Goal: Check status: Check status

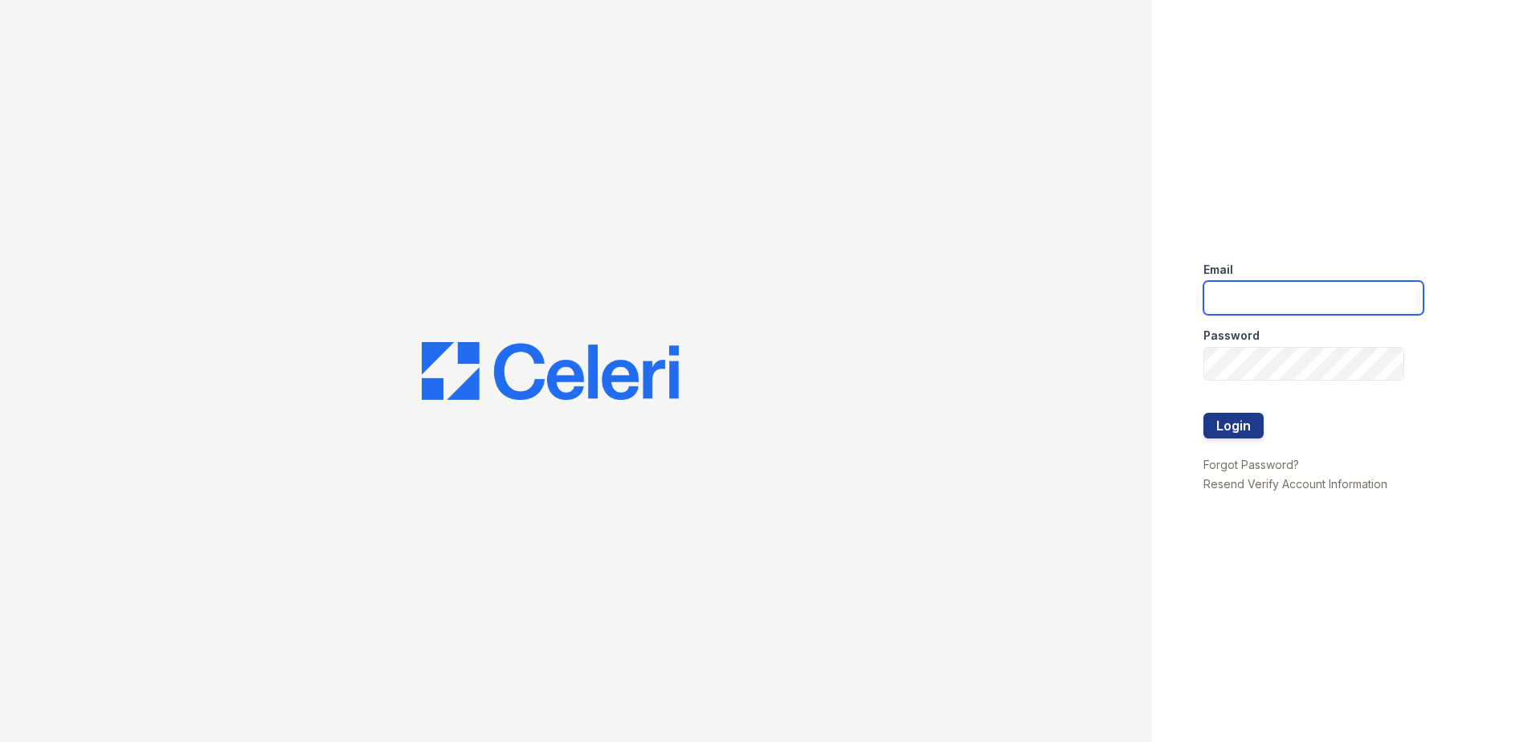
click at [1332, 304] on input "email" at bounding box center [1314, 298] width 220 height 34
type input "zwoods@trinity-pm.com"
click at [1225, 423] on button "Login" at bounding box center [1234, 426] width 60 height 26
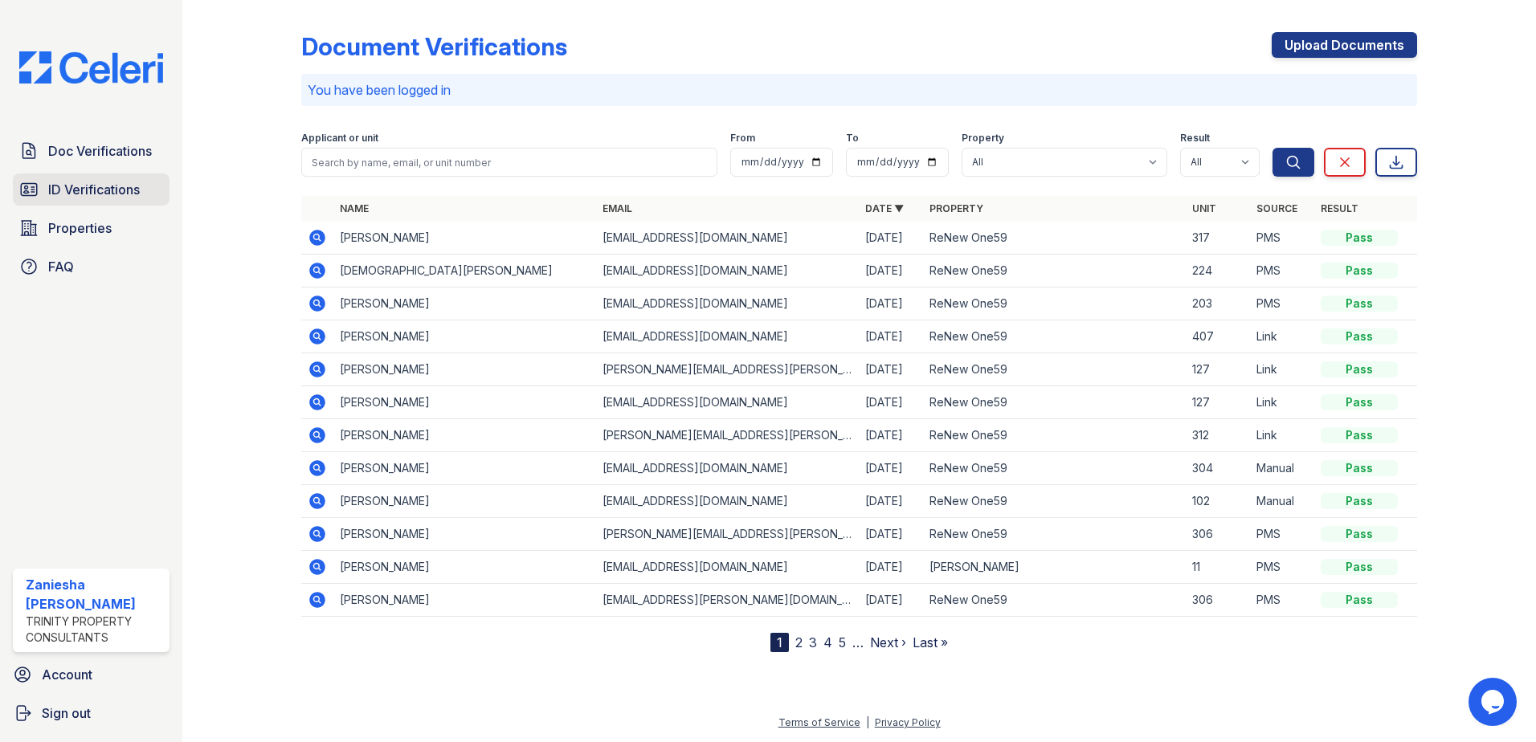
click at [96, 190] on span "ID Verifications" at bounding box center [94, 189] width 92 height 19
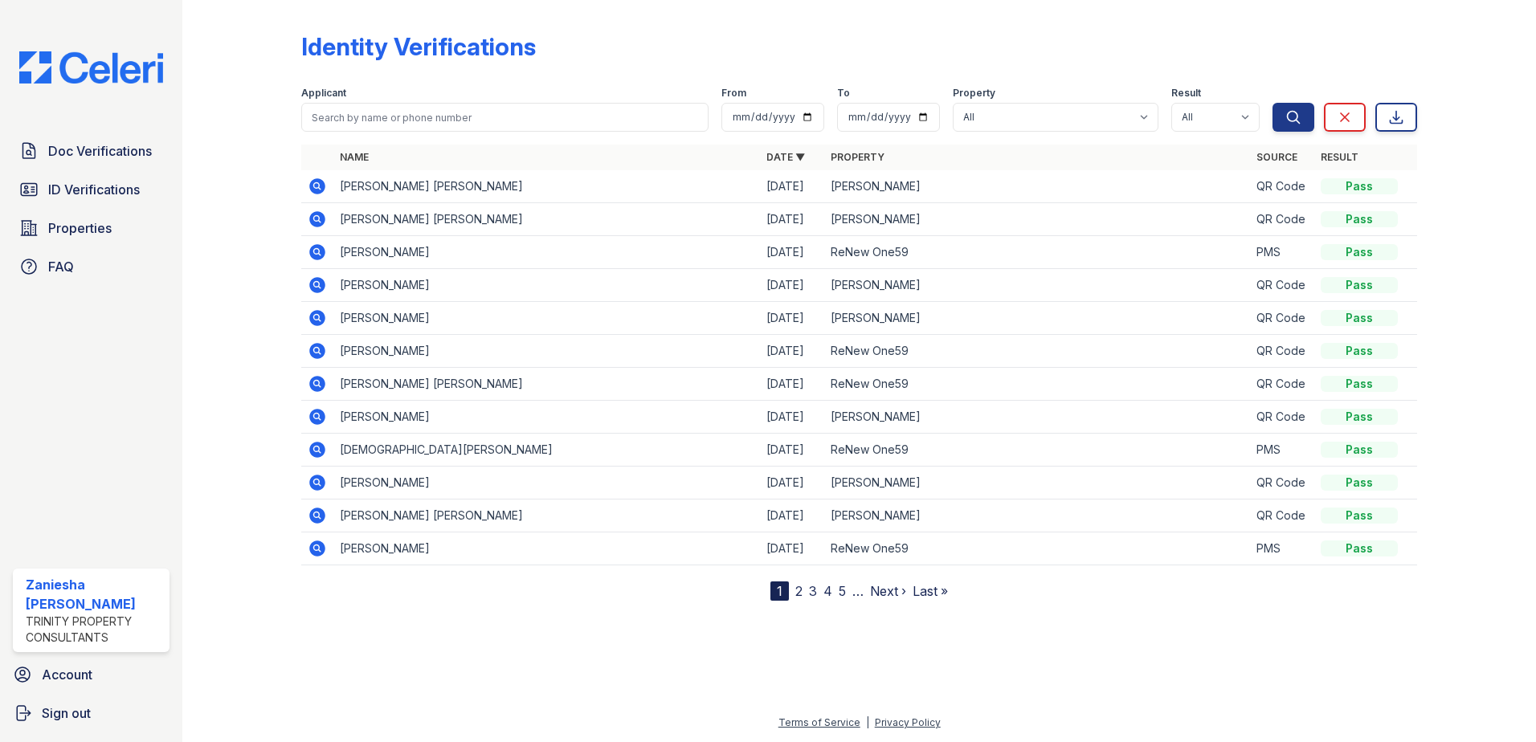
click at [320, 222] on icon at bounding box center [317, 219] width 19 height 19
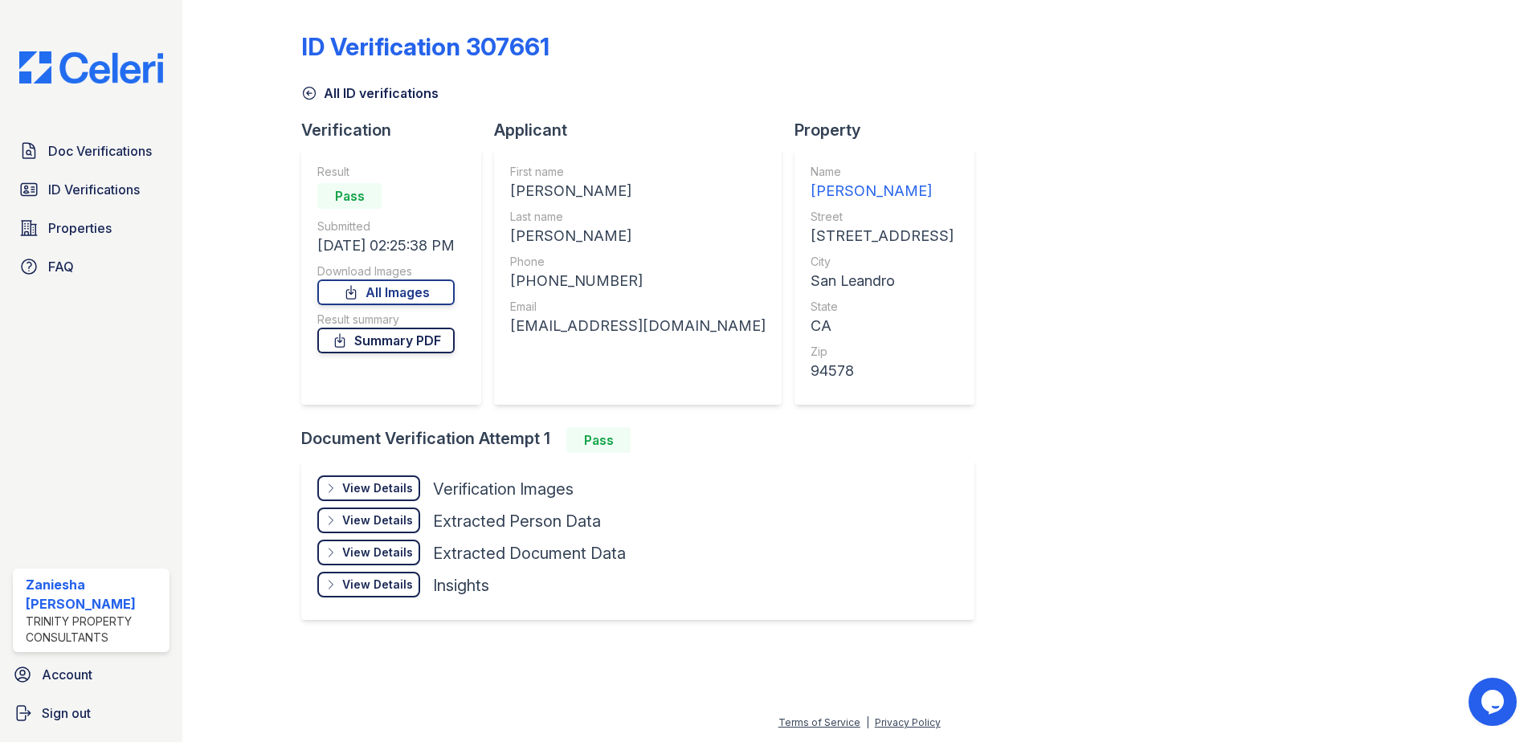
click at [416, 343] on link "Summary PDF" at bounding box center [385, 341] width 137 height 26
click at [400, 490] on div "View Details" at bounding box center [377, 489] width 71 height 16
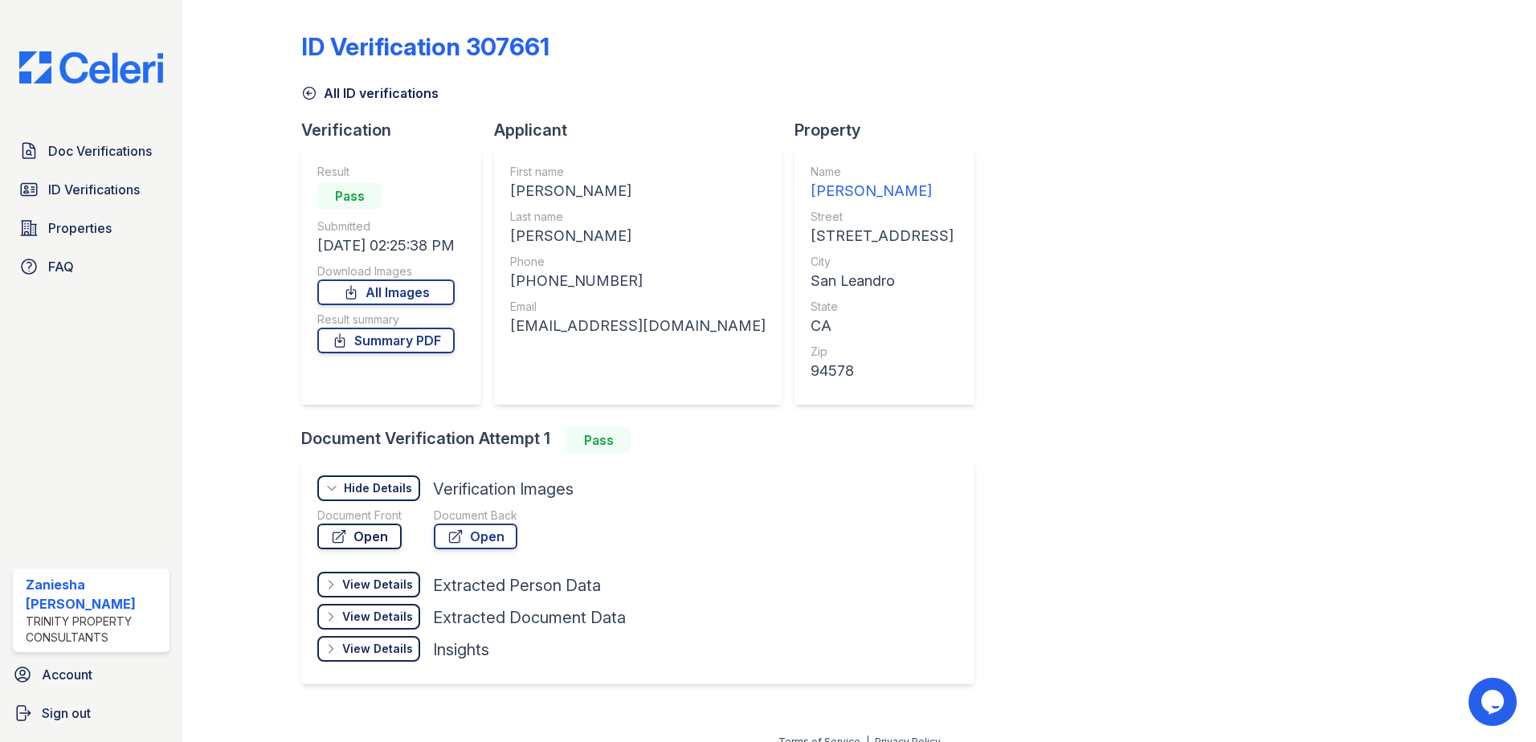
click at [375, 530] on link "Open" at bounding box center [359, 537] width 84 height 26
click at [310, 88] on icon at bounding box center [309, 93] width 16 height 16
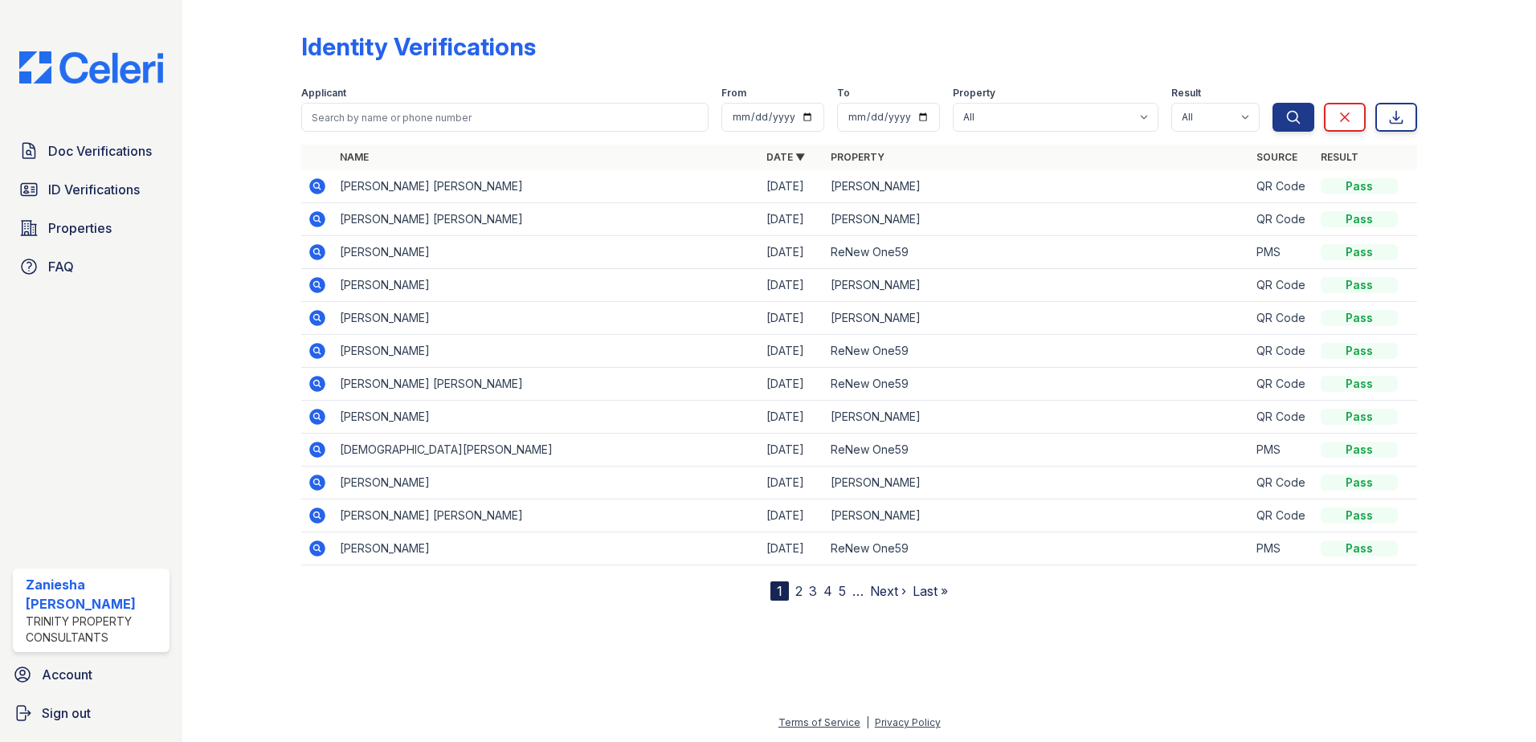
click at [315, 184] on icon at bounding box center [317, 186] width 19 height 19
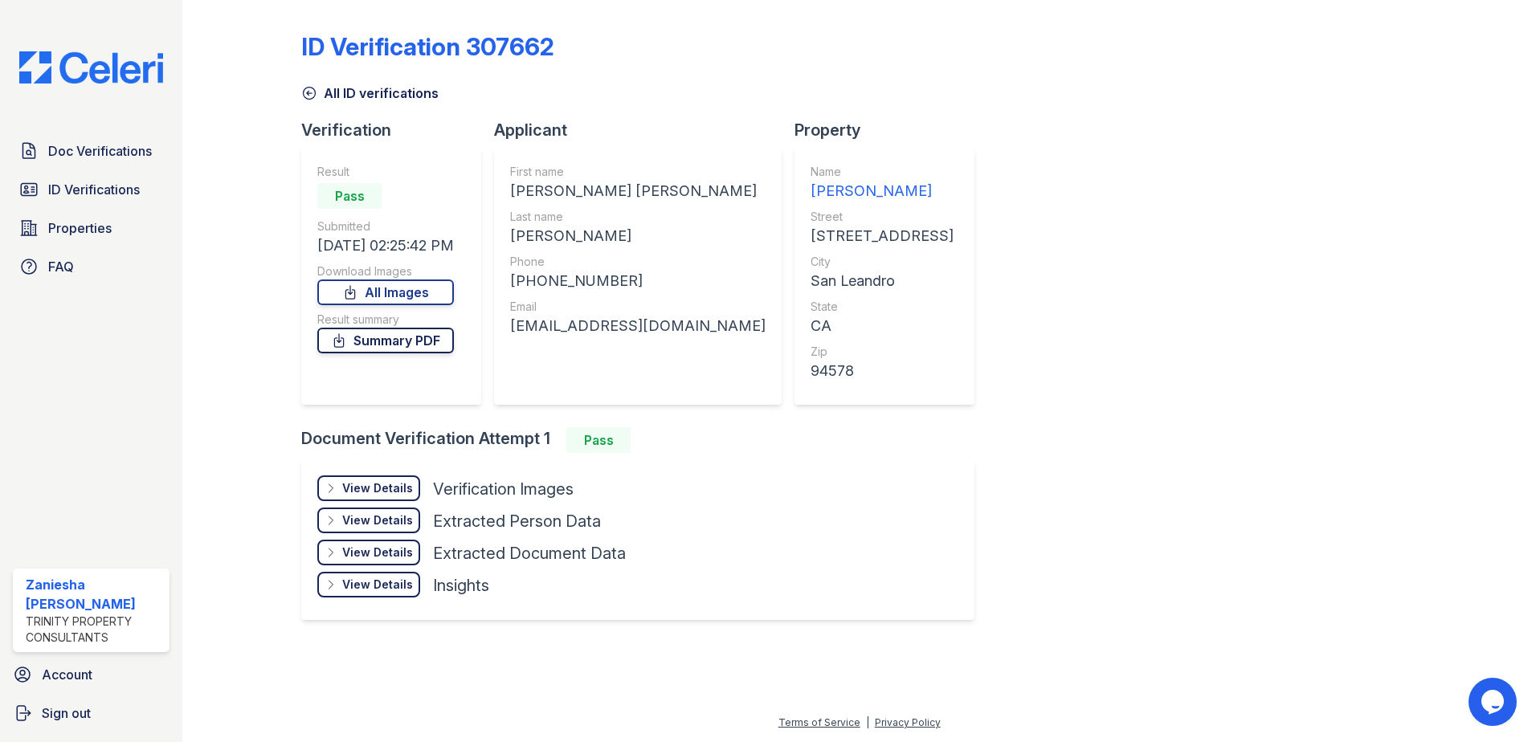
click at [435, 342] on link "Summary PDF" at bounding box center [385, 341] width 137 height 26
click at [382, 489] on div "View Details" at bounding box center [377, 489] width 71 height 16
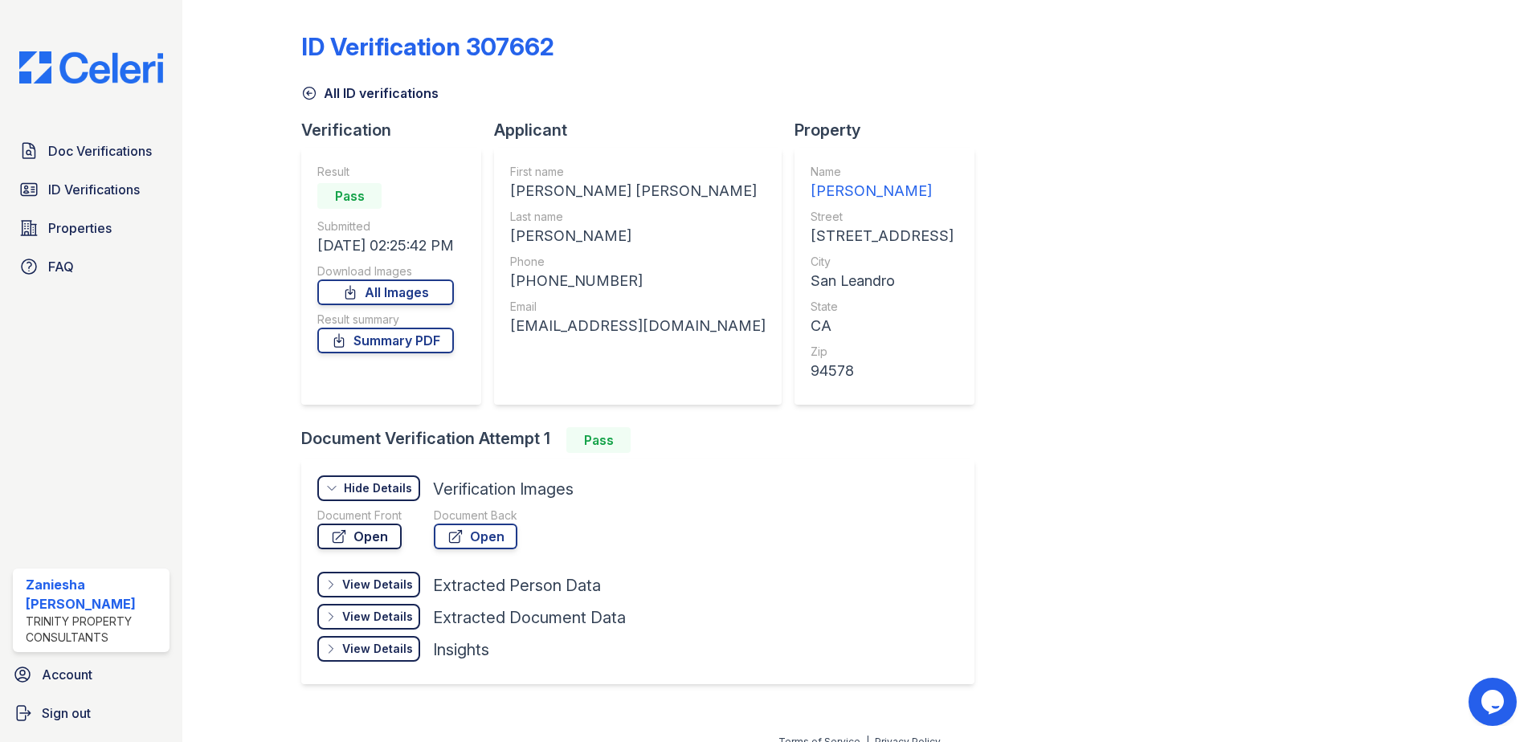
click at [365, 533] on link "Open" at bounding box center [359, 537] width 84 height 26
